Goal: Information Seeking & Learning: Learn about a topic

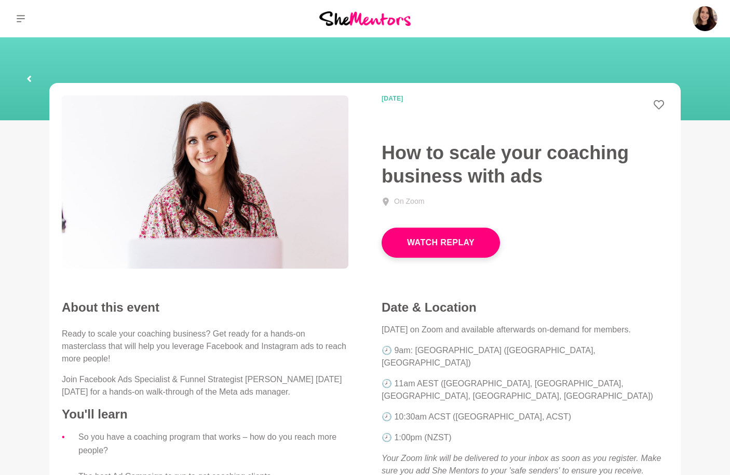
click at [21, 17] on icon at bounding box center [21, 19] width 8 height 8
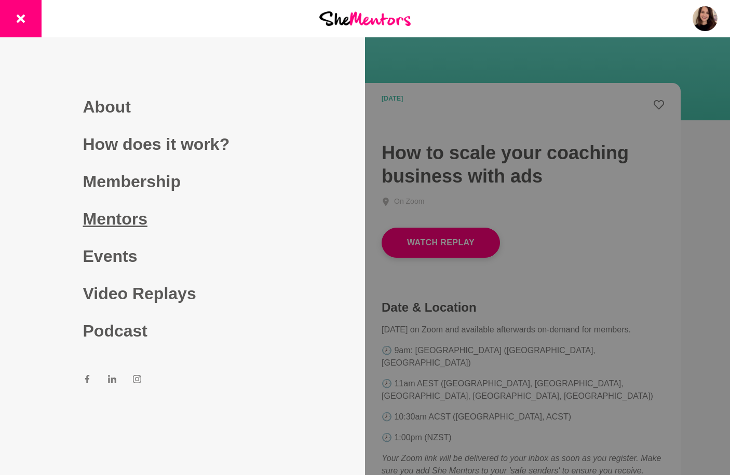
click at [123, 223] on link "Mentors" at bounding box center [182, 218] width 199 height 37
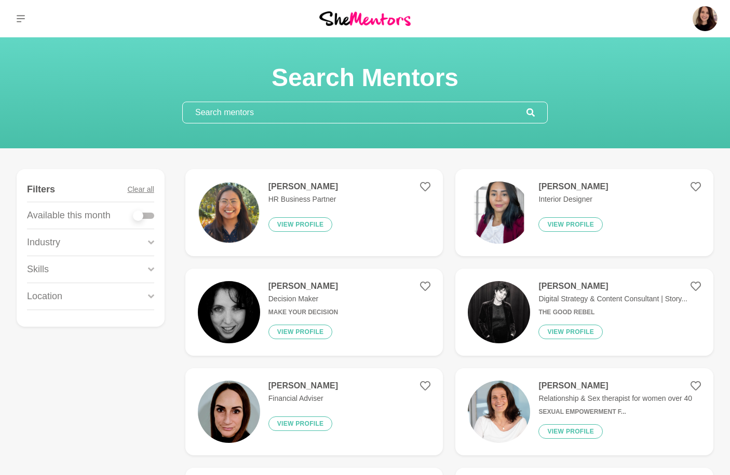
click at [50, 272] on div "Skills" at bounding box center [90, 269] width 127 height 26
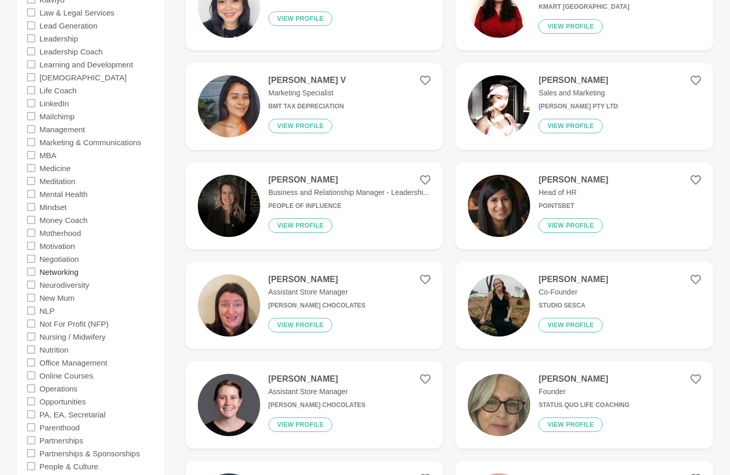
scroll to position [1736, 0]
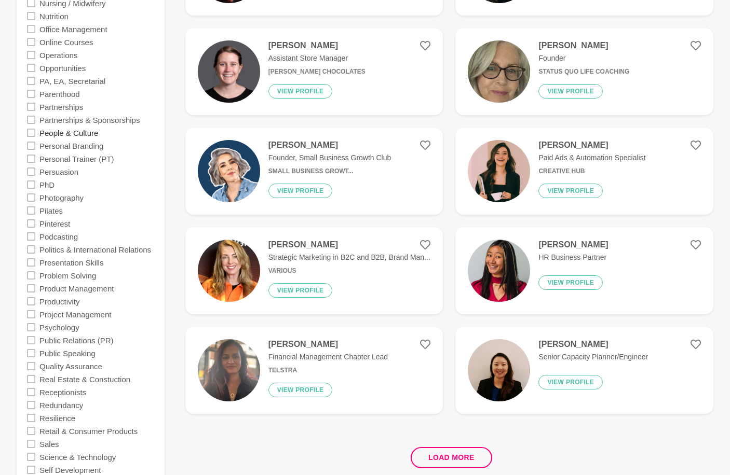
click at [43, 135] on label "People & Culture" at bounding box center [68, 132] width 59 height 13
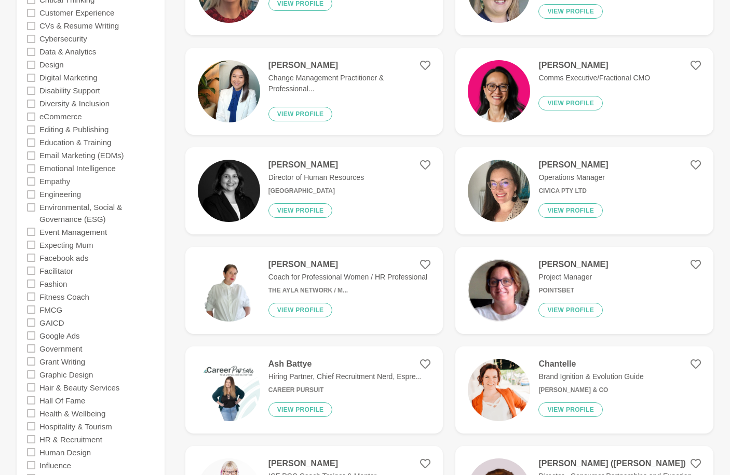
scroll to position [1030, 0]
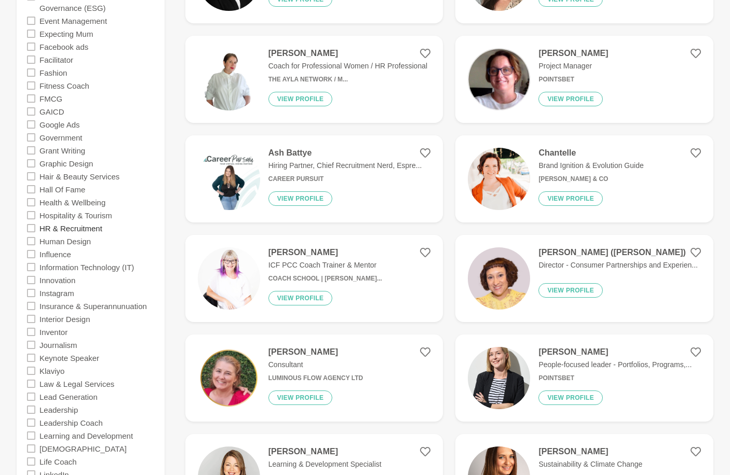
click at [59, 228] on label "HR & Recruitment" at bounding box center [70, 228] width 63 height 13
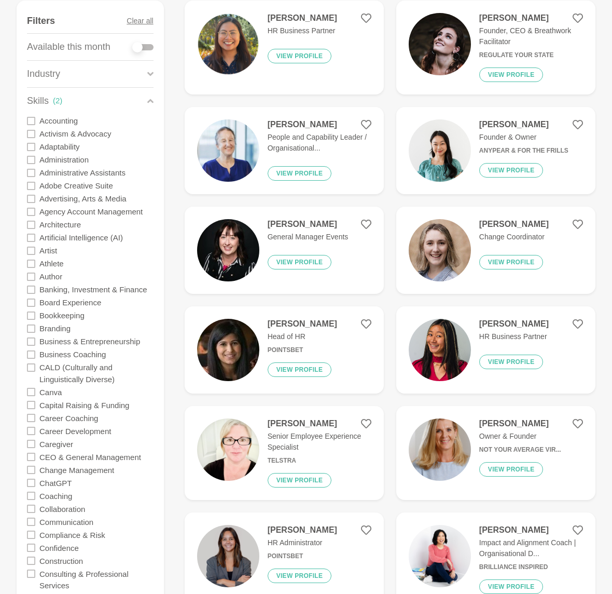
scroll to position [170, 0]
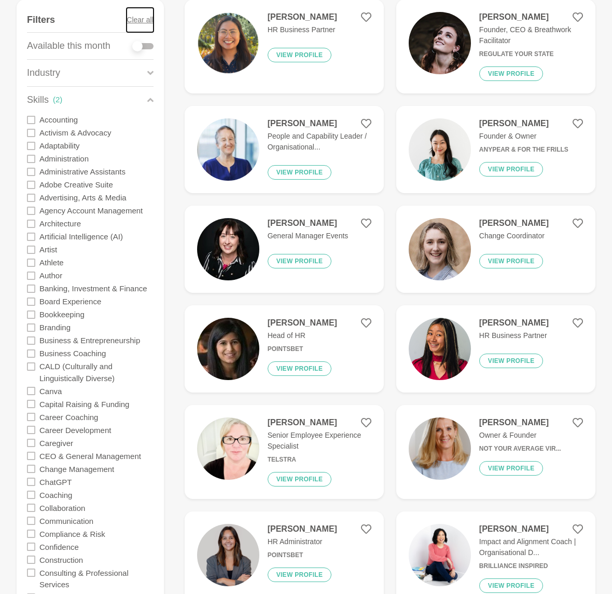
click at [138, 19] on button "Clear all" at bounding box center [140, 20] width 26 height 24
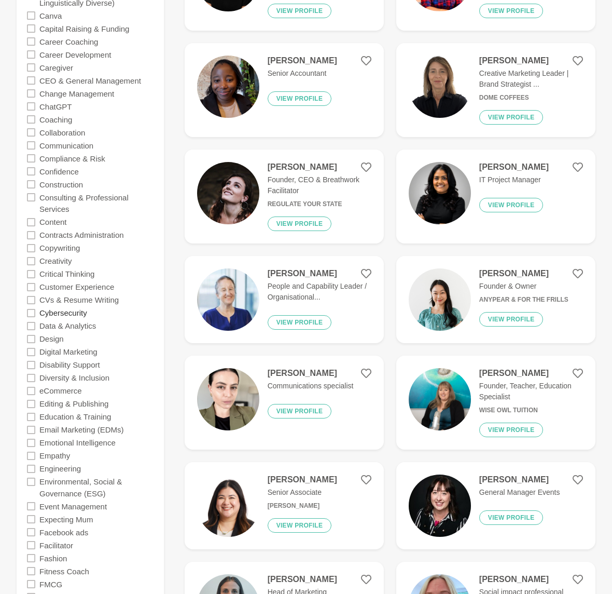
scroll to position [546, 0]
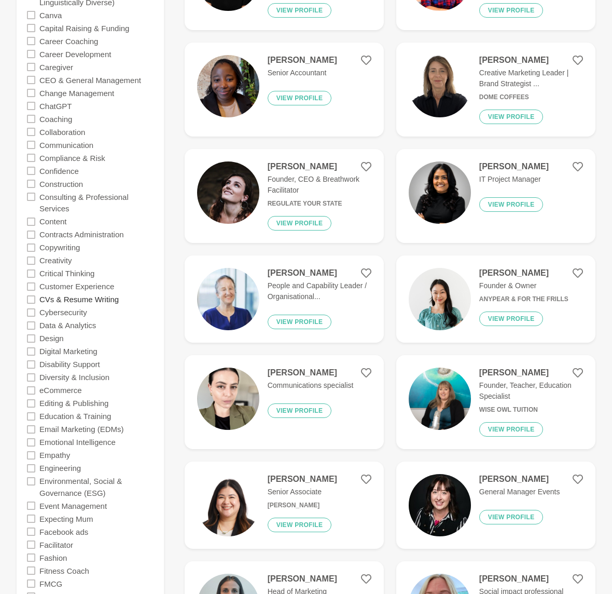
click at [79, 301] on label "CVs & Resume Writing" at bounding box center [78, 299] width 79 height 13
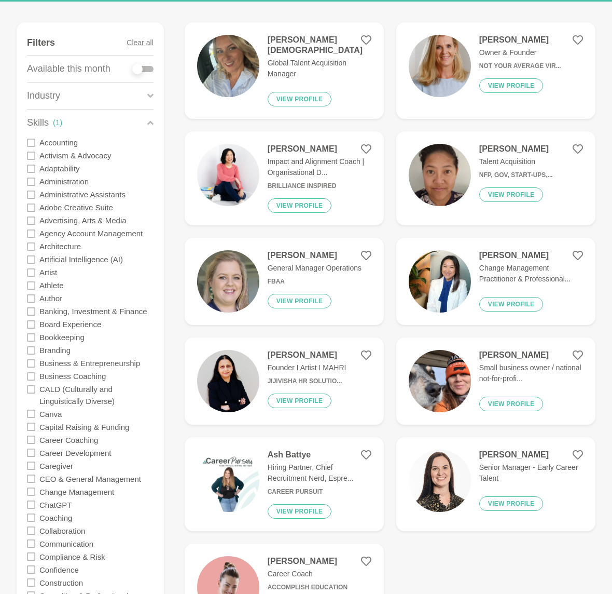
scroll to position [108, 0]
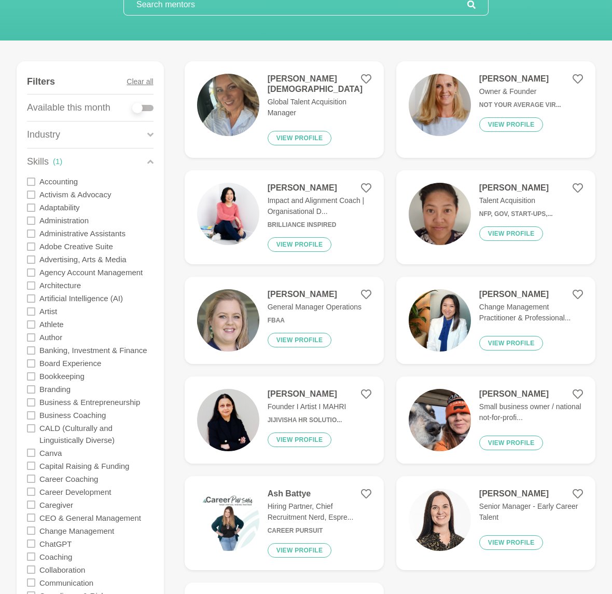
click at [257, 124] on div "[PERSON_NAME] Global Talent Acquisition Manager View profile" at bounding box center [284, 110] width 174 height 72
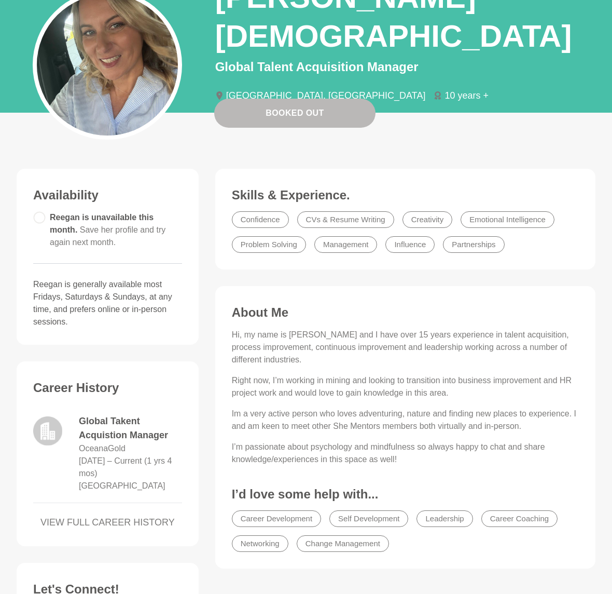
scroll to position [29, 0]
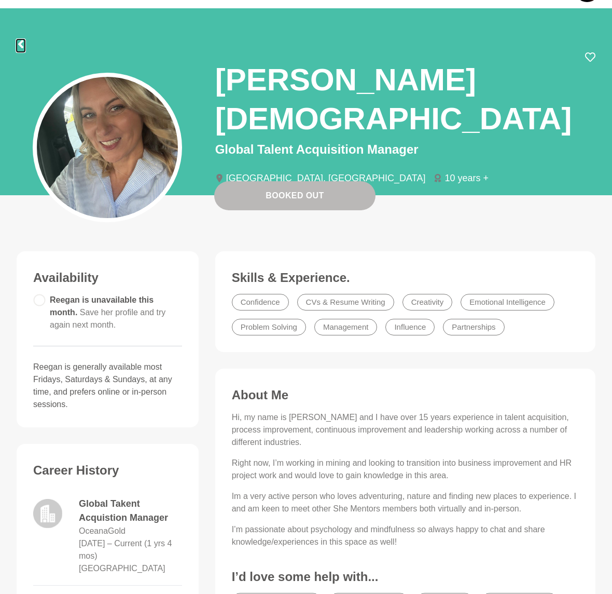
click at [22, 45] on icon at bounding box center [21, 44] width 8 height 8
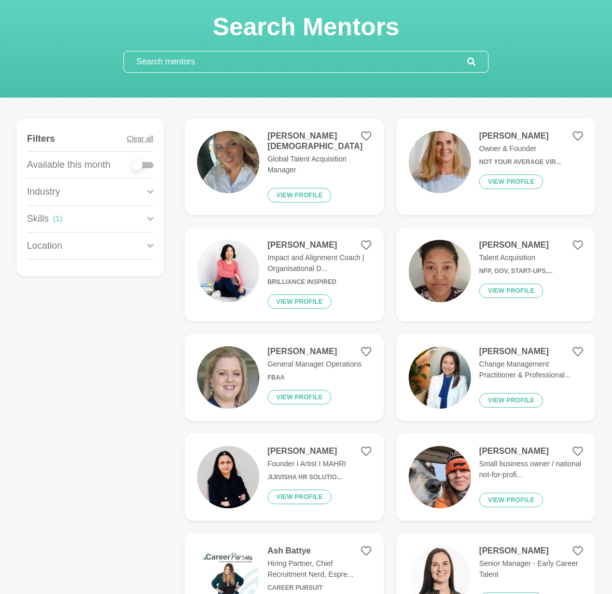
scroll to position [66, 0]
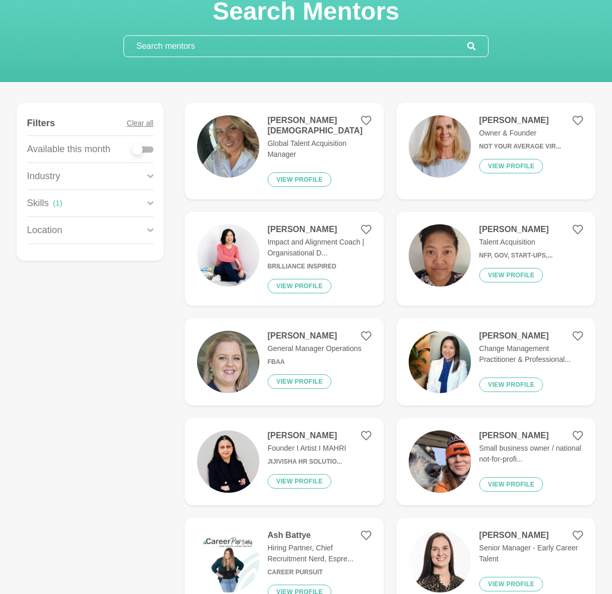
click at [94, 207] on div "Skills ( 1 )" at bounding box center [90, 203] width 127 height 26
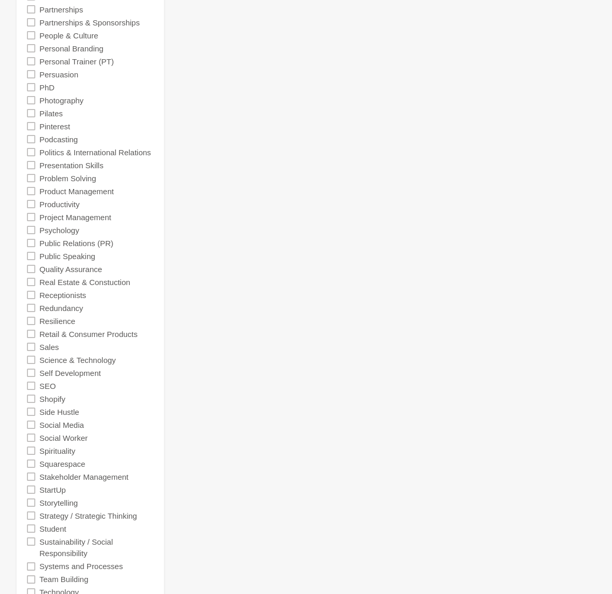
scroll to position [1861, 0]
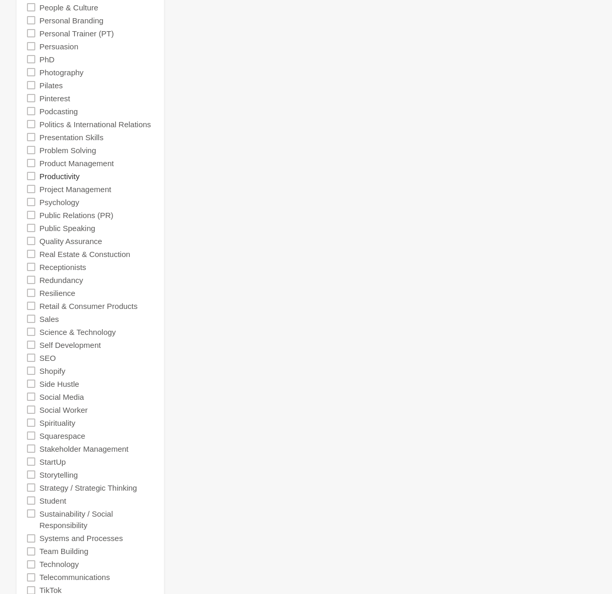
click at [68, 176] on label "Productivity" at bounding box center [59, 175] width 40 height 13
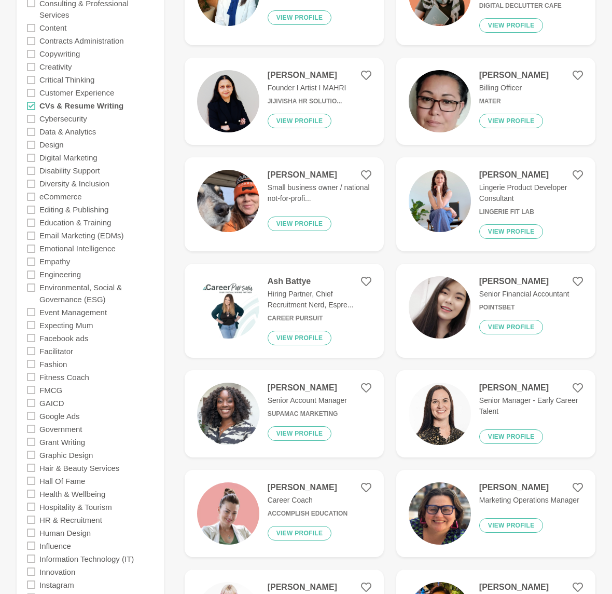
scroll to position [639, 0]
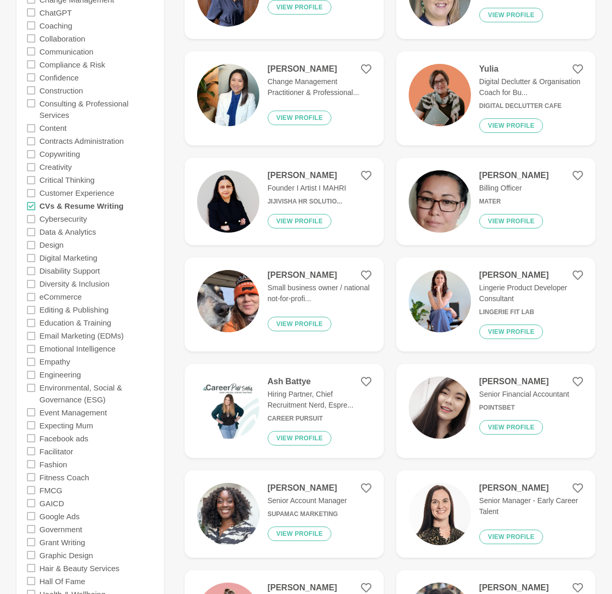
click at [35, 209] on icon at bounding box center [31, 206] width 8 height 8
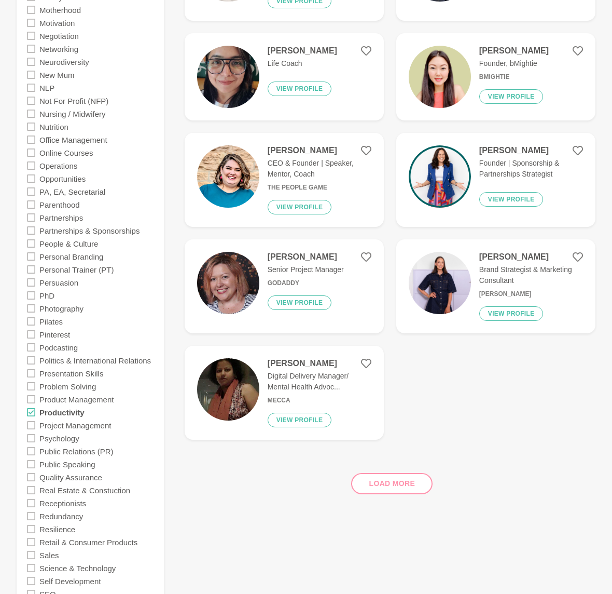
scroll to position [1958, 0]
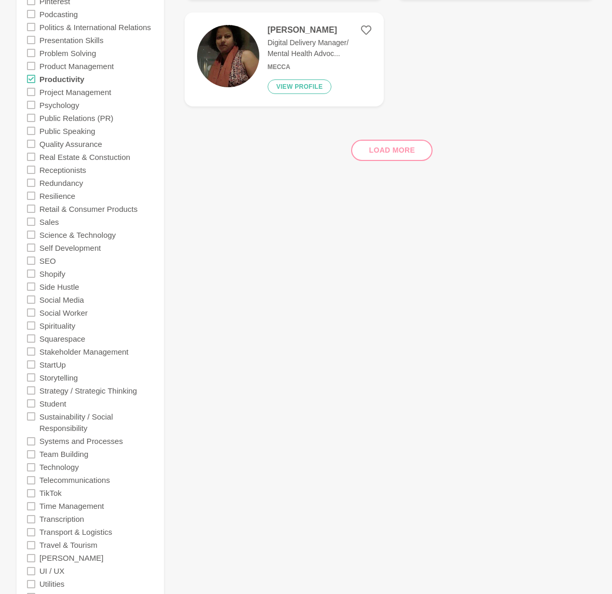
click at [31, 81] on icon at bounding box center [31, 79] width 8 height 8
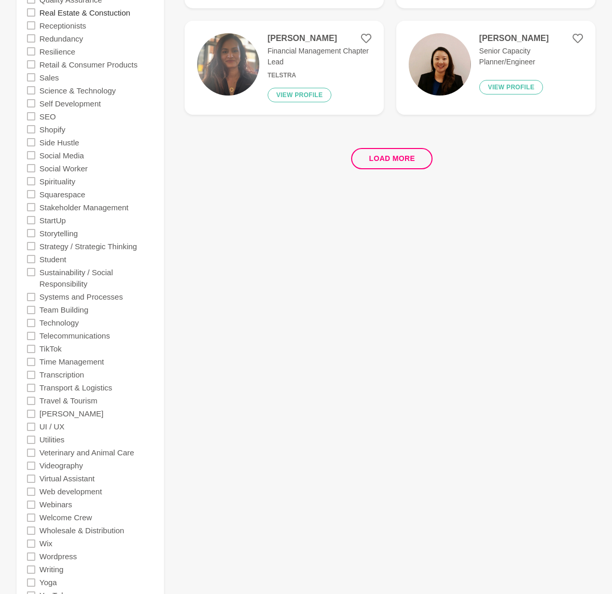
scroll to position [2270, 0]
